Goal: Navigation & Orientation: Find specific page/section

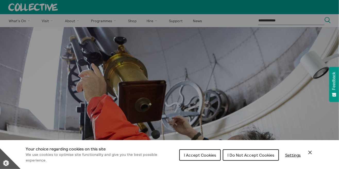
click at [239, 159] on button "I Do Not Accept Cookies" at bounding box center [251, 154] width 56 height 11
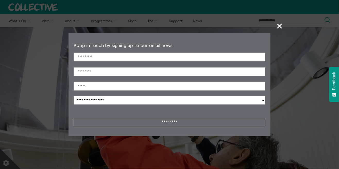
click at [277, 27] on span "+" at bounding box center [279, 25] width 15 height 15
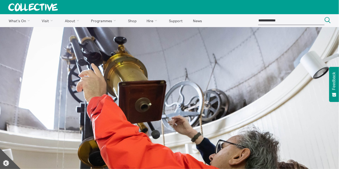
scroll to position [1, 0]
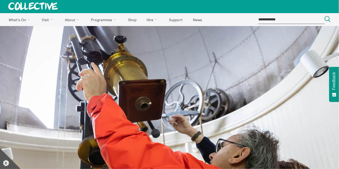
click at [0, 0] on link "Satellites" at bounding box center [0, 0] width 0 height 0
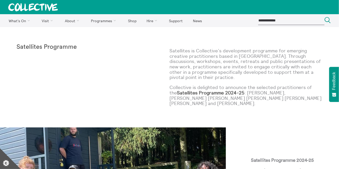
click at [22, 21] on link "What's On" at bounding box center [20, 20] width 32 height 13
